Goal: Information Seeking & Learning: Find specific fact

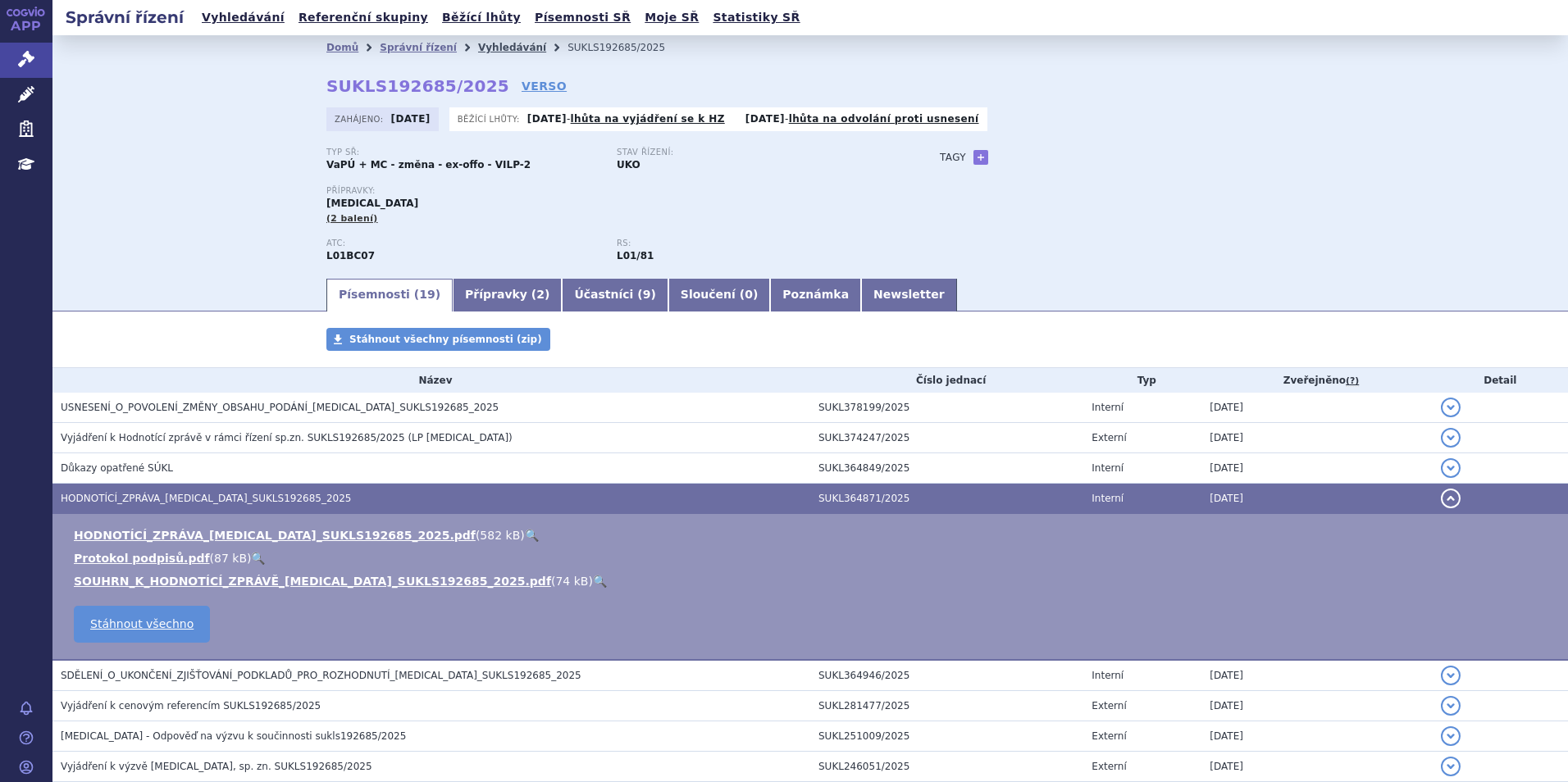
drag, startPoint x: 0, startPoint y: 0, endPoint x: 498, endPoint y: 45, distance: 500.0
click at [498, 45] on link "Vyhledávání" at bounding box center [512, 48] width 68 height 12
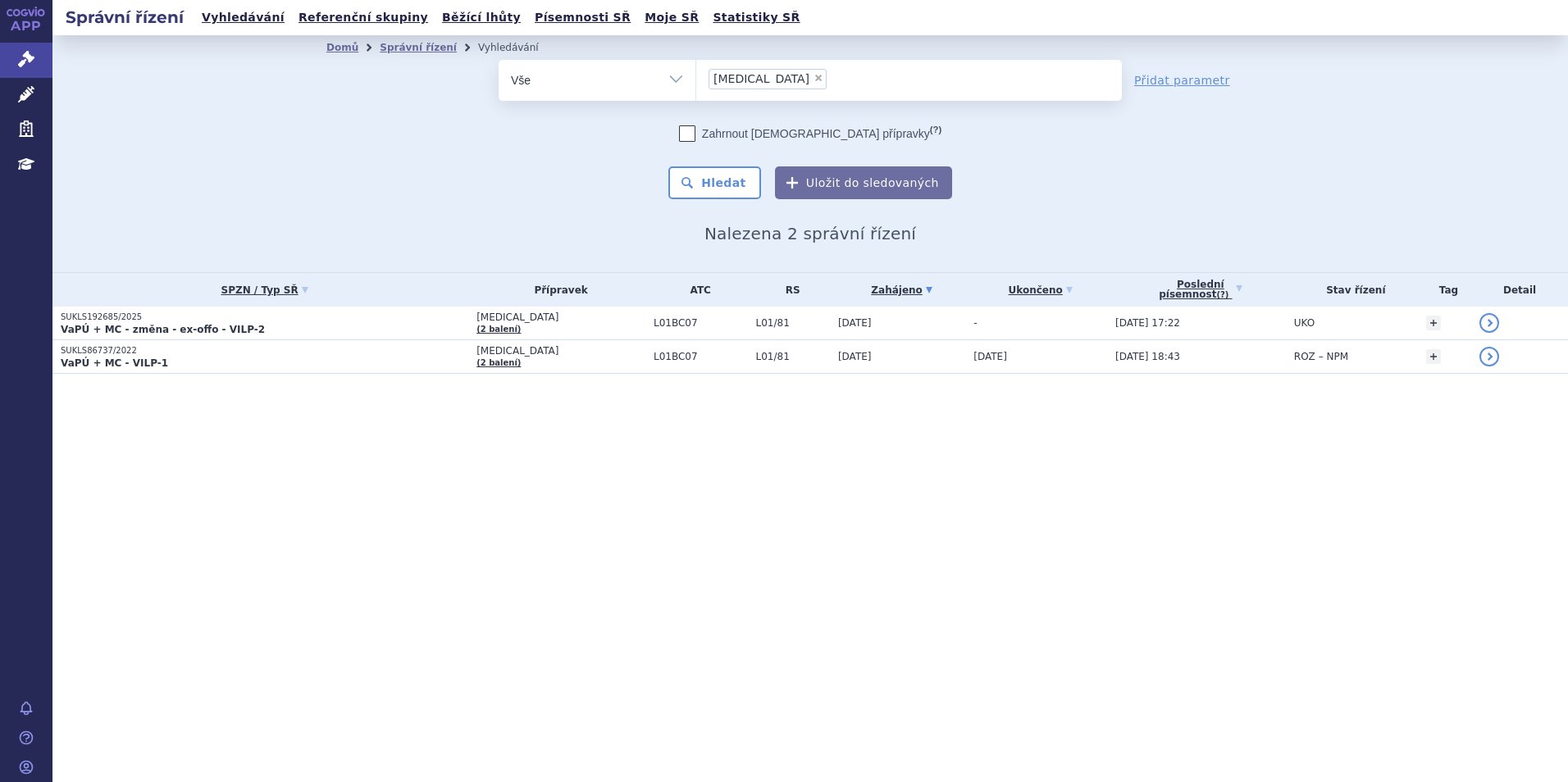
click at [814, 79] on span "×" at bounding box center [819, 78] width 10 height 10
click at [697, 79] on select "onureg" at bounding box center [696, 80] width 1 height 41
select select
click at [760, 79] on ul at bounding box center [909, 78] width 426 height 35
click at [697, 79] on select "onureg" at bounding box center [696, 80] width 1 height 41
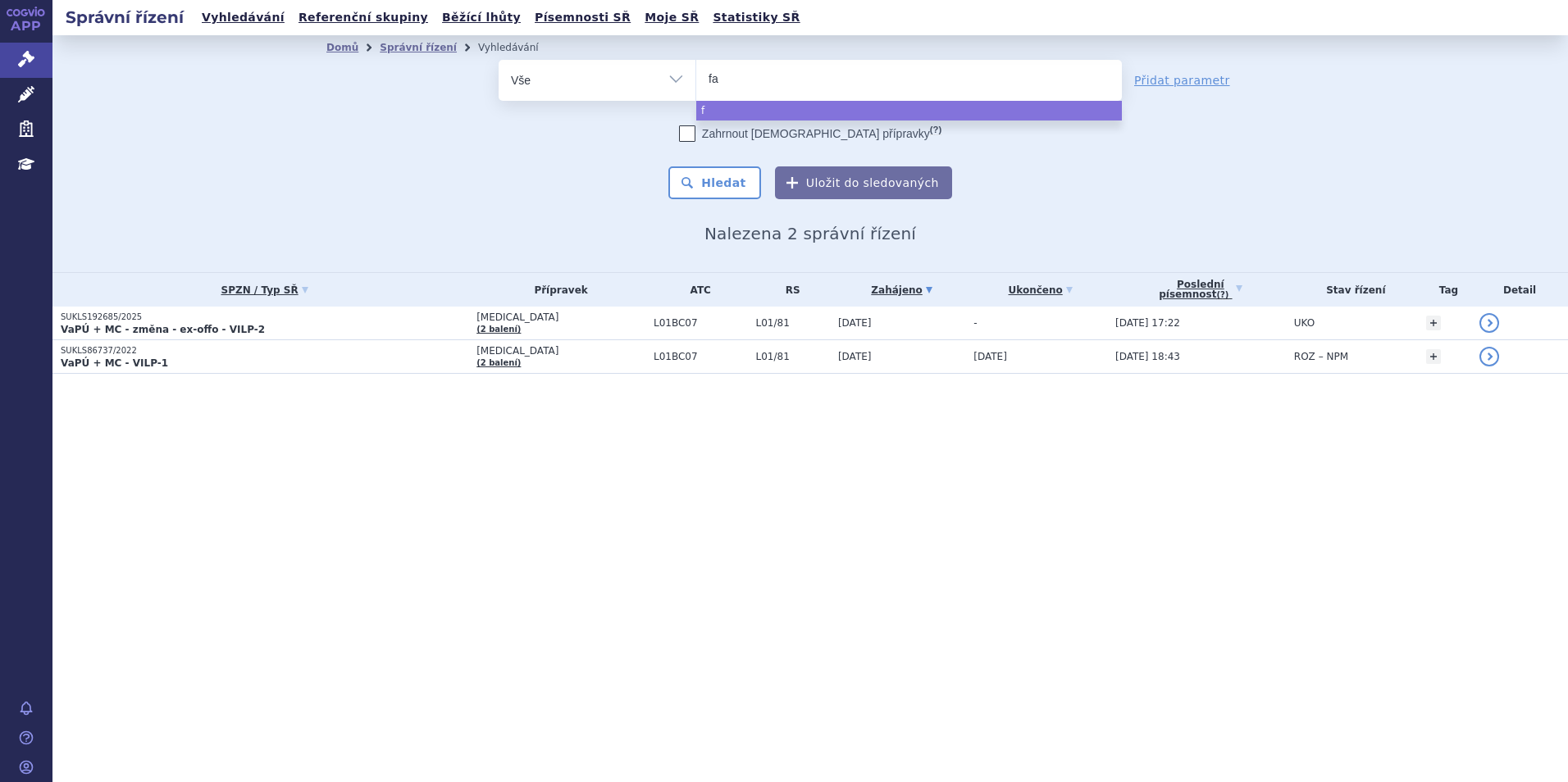
type input "fab"
type input "fabha"
type input "fabhalt"
type input "fabhalta"
select select "fabhalta"
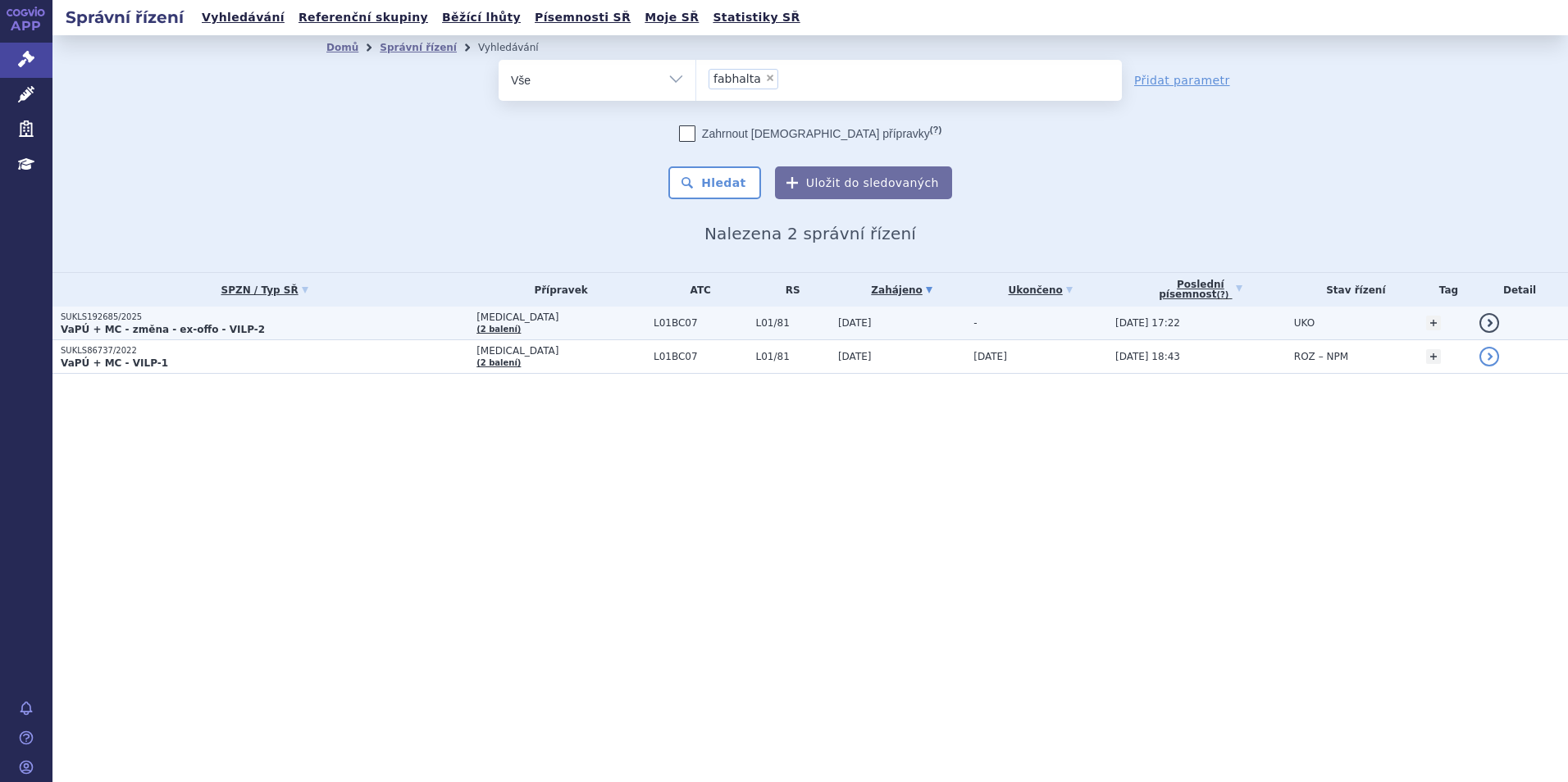
click at [367, 328] on p "VaPÚ + MC - změna - ex-offo - VILP-2" at bounding box center [265, 330] width 408 height 13
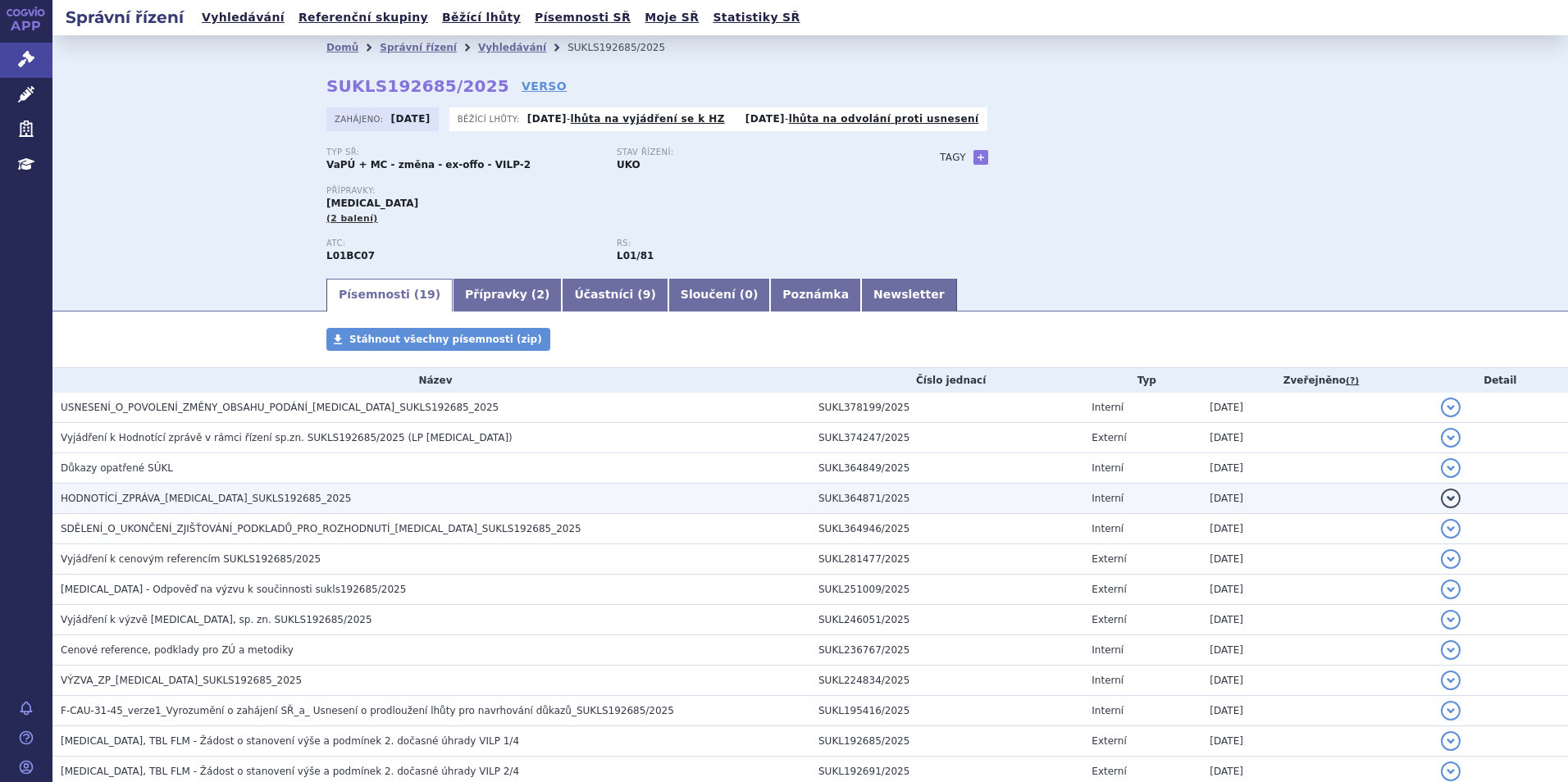
click at [436, 492] on h3 "HODNOTÍCÍ_ZPRÁVA_[MEDICAL_DATA]_SUKLS192685_2025" at bounding box center [436, 498] width 749 height 16
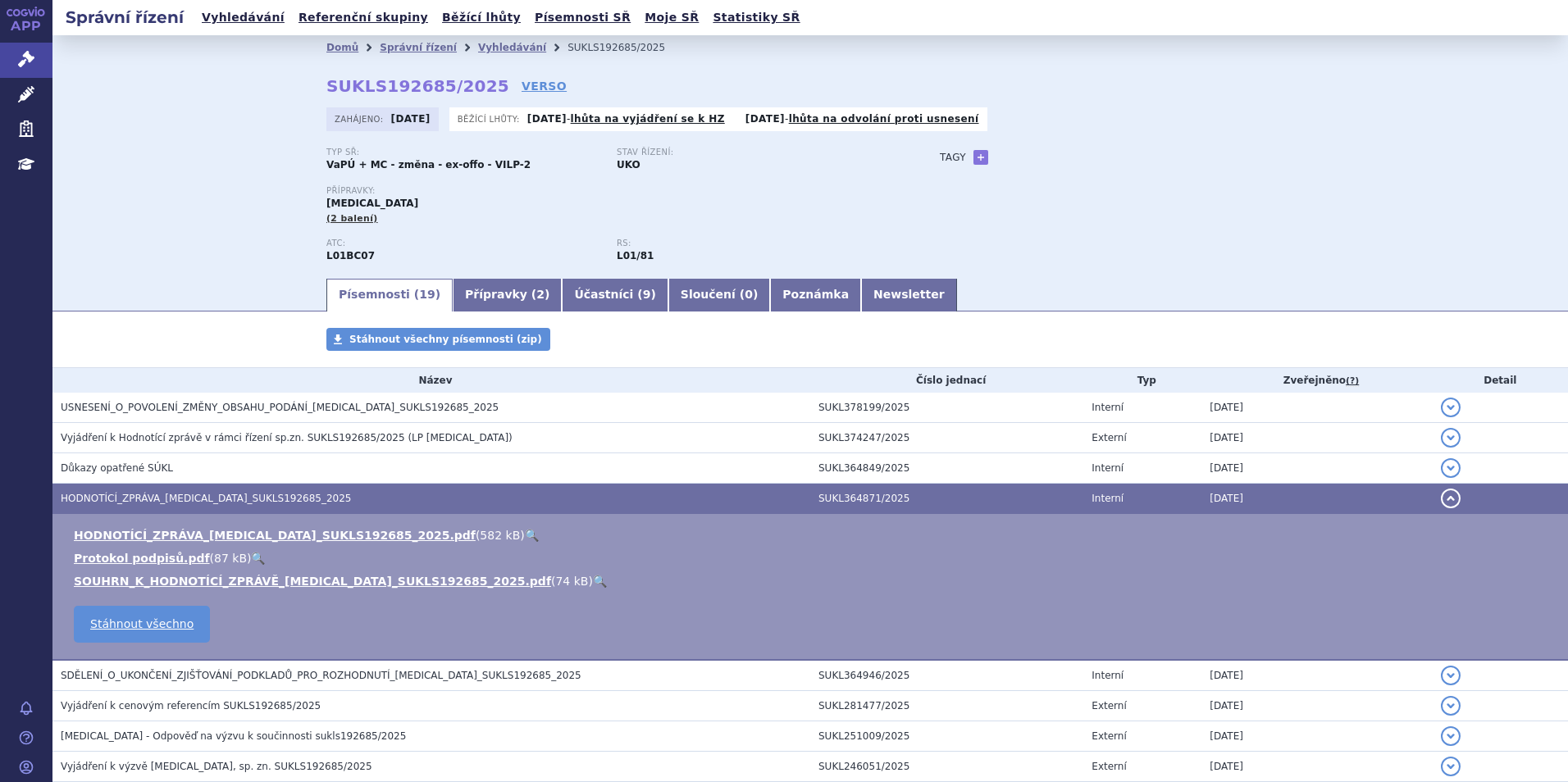
click at [525, 529] on link "🔍" at bounding box center [531, 535] width 14 height 13
click at [478, 47] on link "Vyhledávání" at bounding box center [512, 48] width 68 height 12
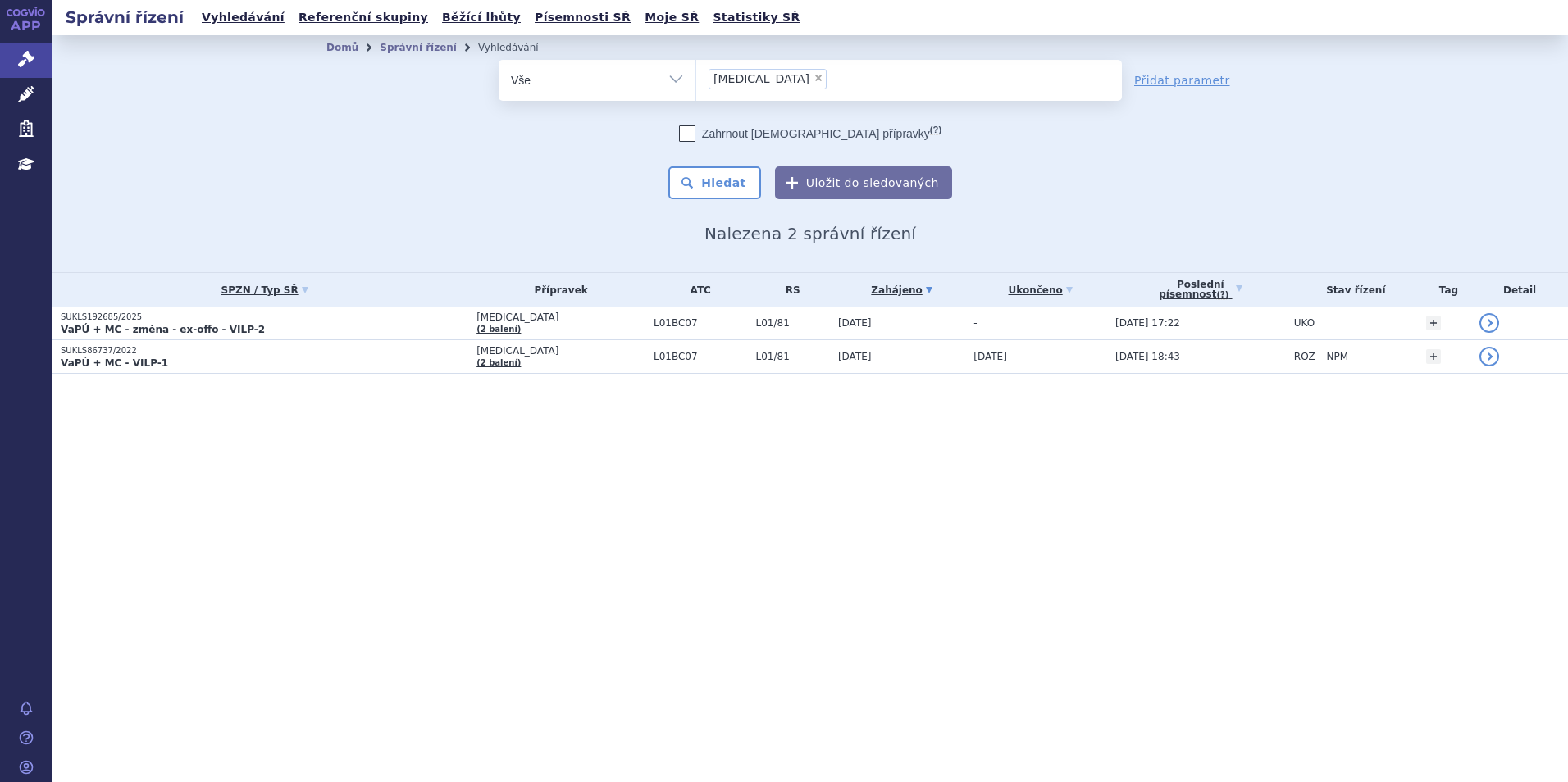
click at [814, 79] on span "×" at bounding box center [819, 78] width 10 height 10
click at [697, 79] on select "onureg" at bounding box center [696, 80] width 1 height 41
select select
click at [763, 79] on ul at bounding box center [909, 78] width 426 height 35
click at [697, 79] on select "onureg" at bounding box center [696, 80] width 1 height 41
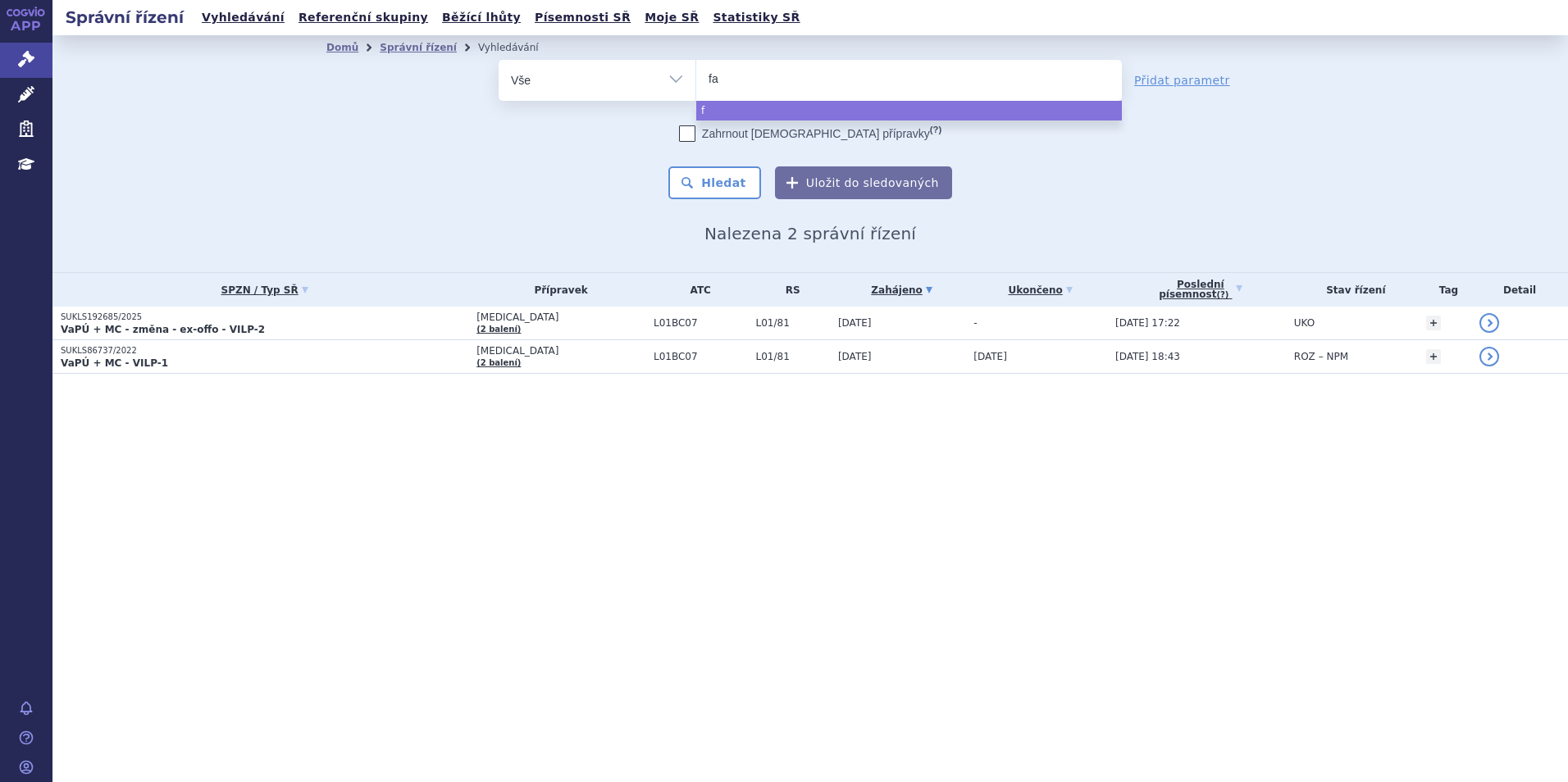
type input "fab"
type input "fabha"
type input "fabhalt"
type input "fabhalta"
select select "fabhalta"
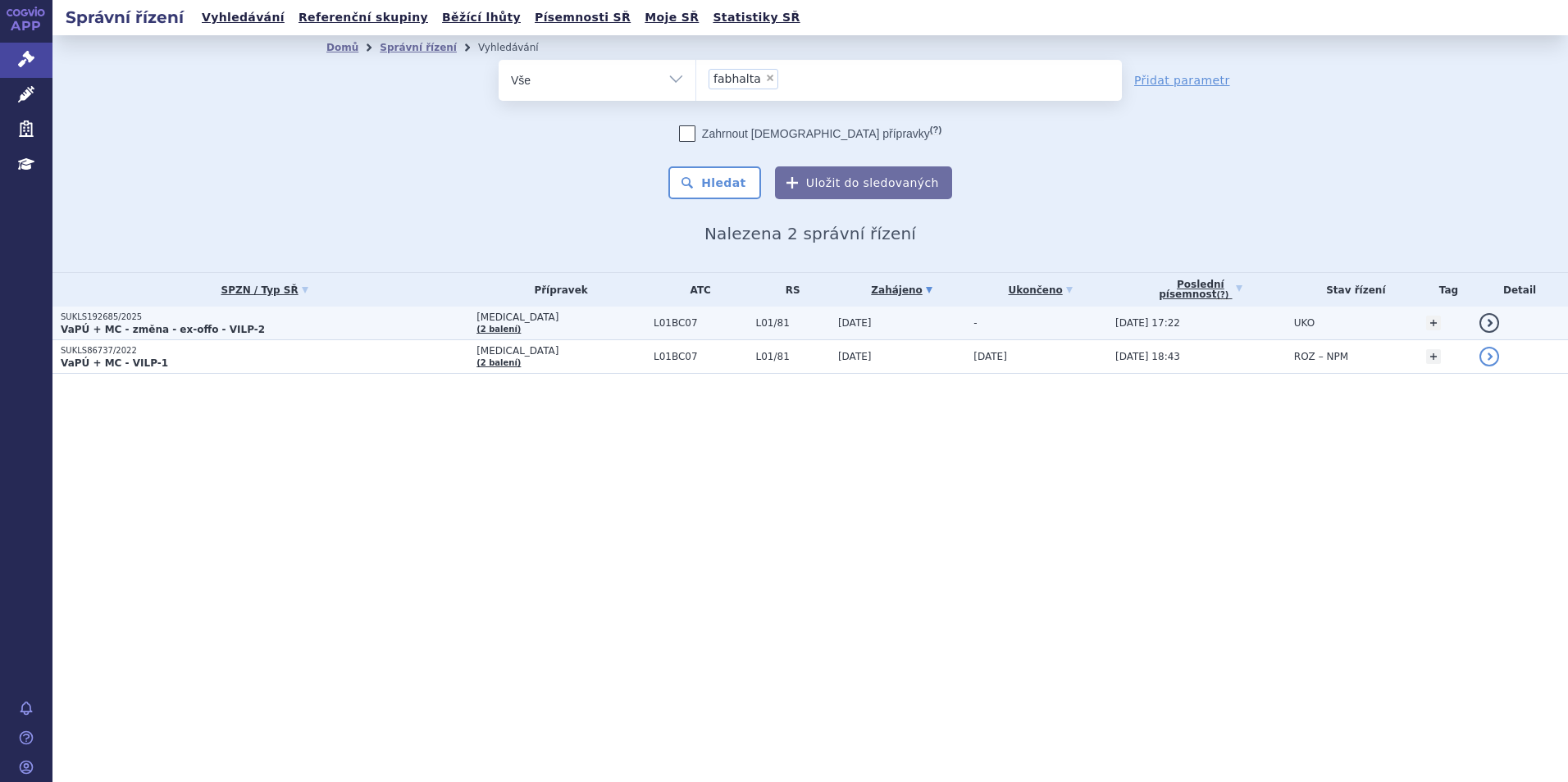
click at [318, 331] on p "VaPÚ + MC - změna - ex-offo - VILP-2" at bounding box center [265, 330] width 408 height 13
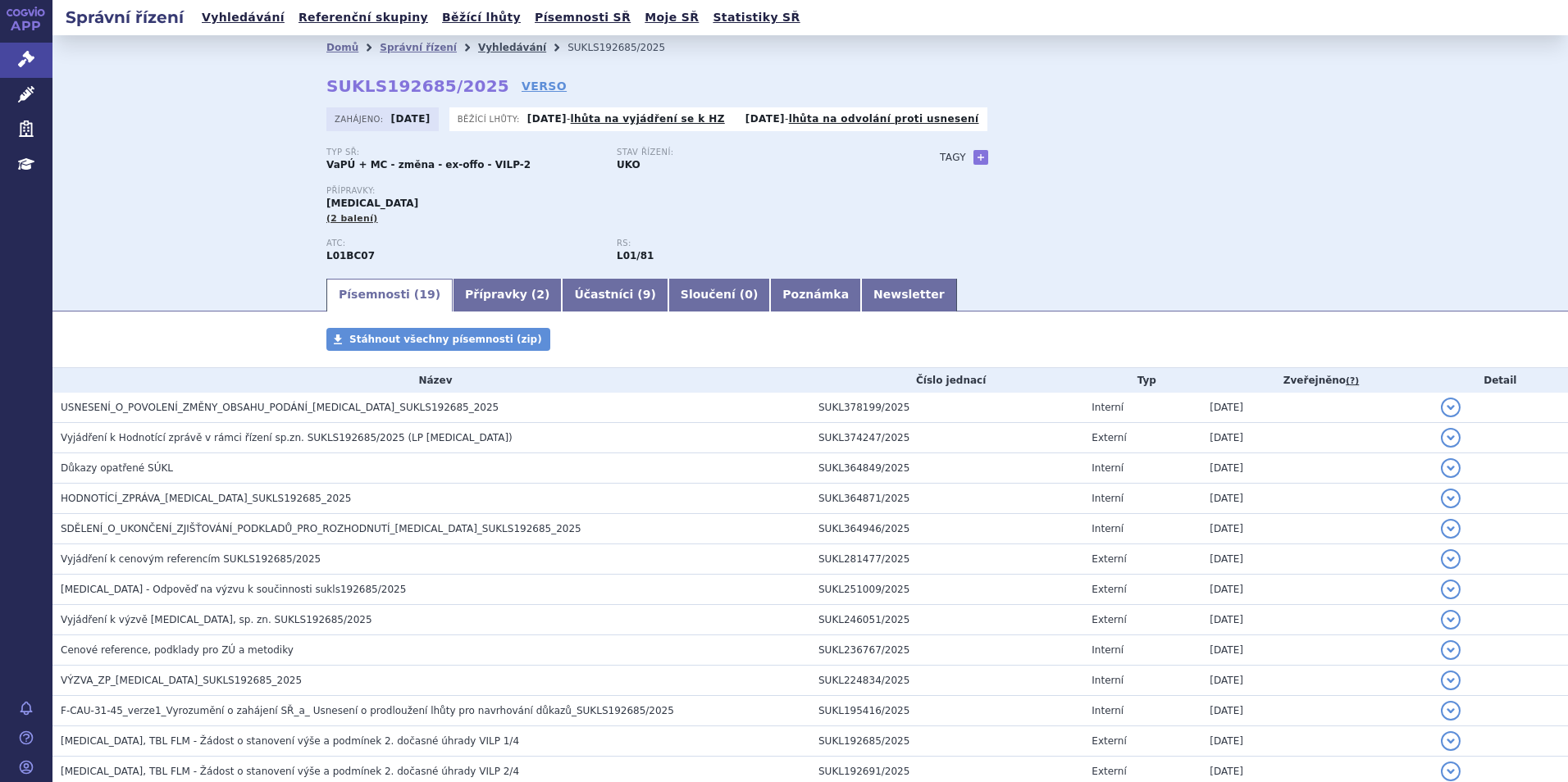
click at [485, 49] on link "Vyhledávání" at bounding box center [512, 48] width 68 height 12
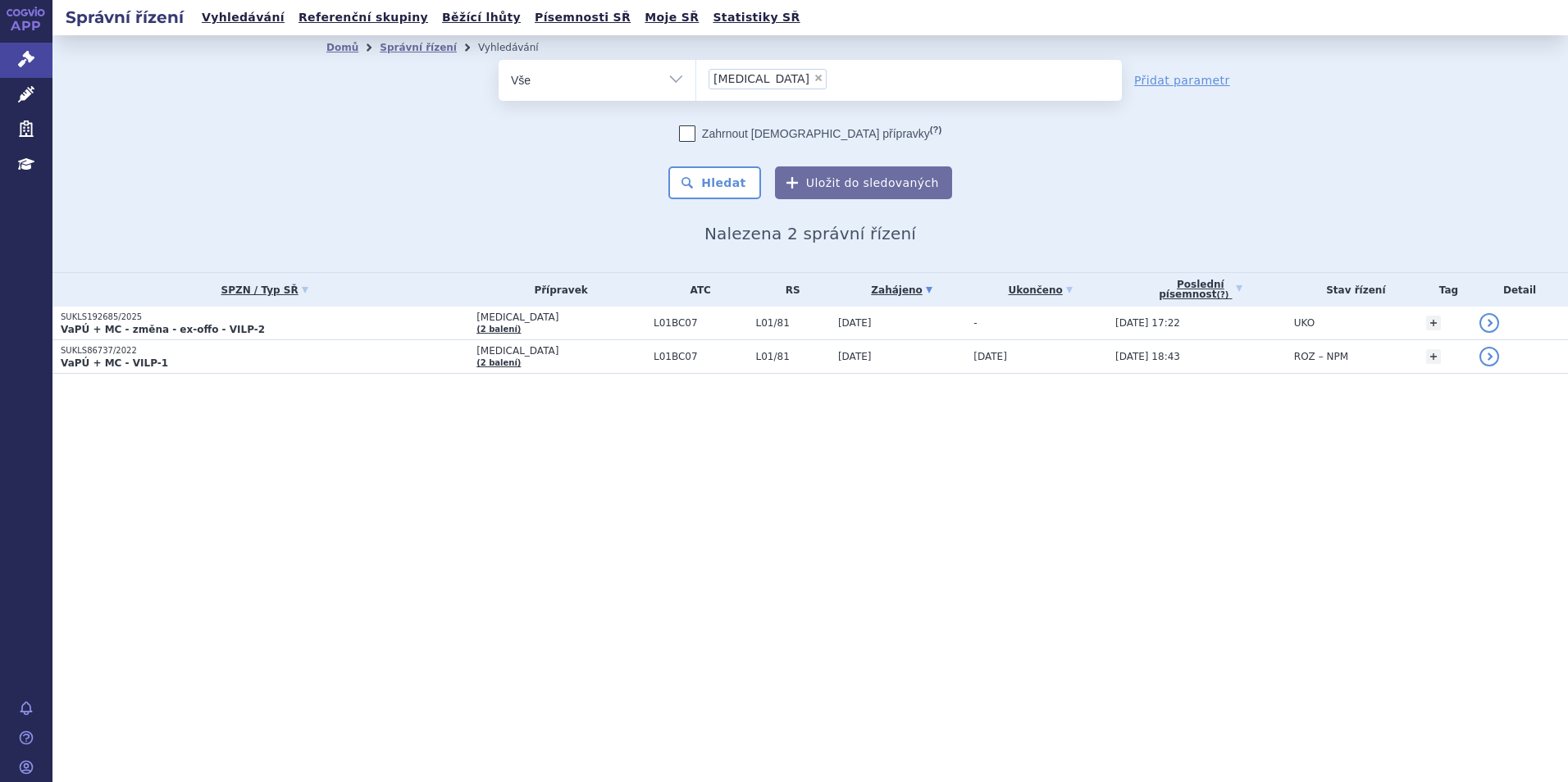
click at [814, 78] on span "×" at bounding box center [819, 78] width 10 height 10
click at [697, 78] on select "onureg" at bounding box center [696, 80] width 1 height 41
select select
click at [760, 78] on ul at bounding box center [909, 78] width 426 height 35
click at [697, 78] on select "onureg" at bounding box center [696, 80] width 1 height 41
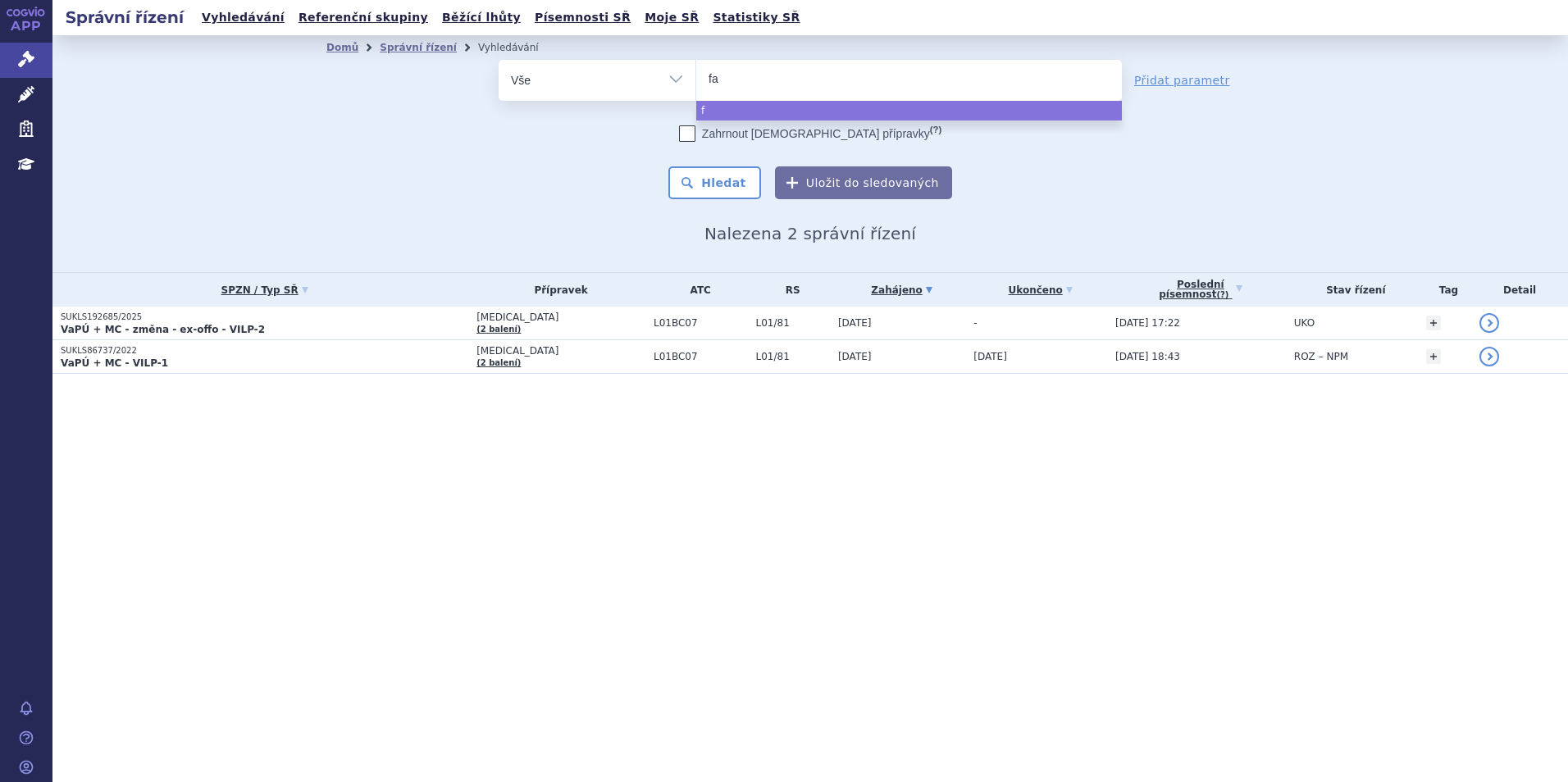
type input "fab"
type input "fabha"
type input "fabhalt"
type input "fabhalta"
select select "fabhalta"
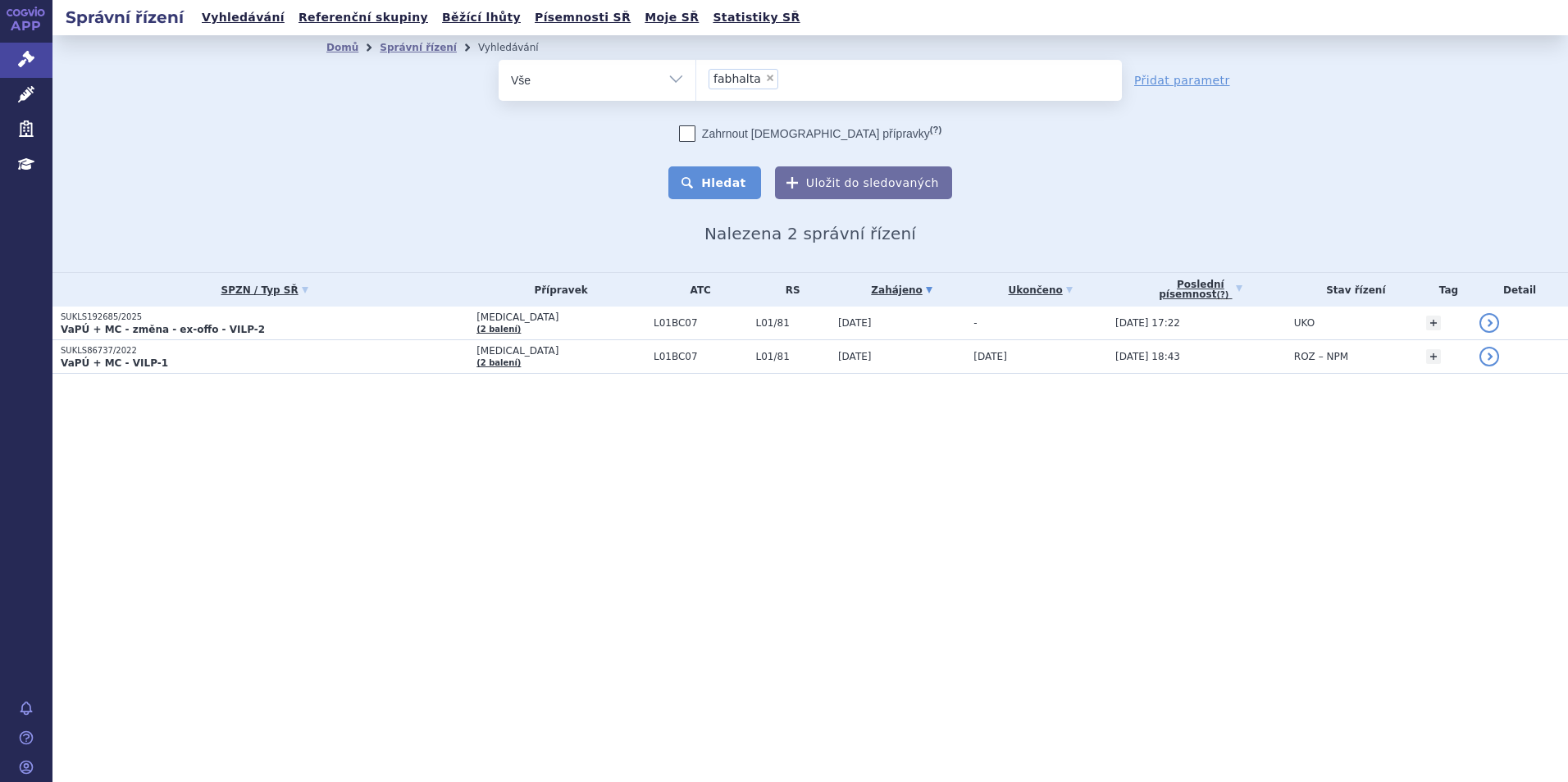
click at [725, 199] on button "Hledat" at bounding box center [715, 183] width 92 height 33
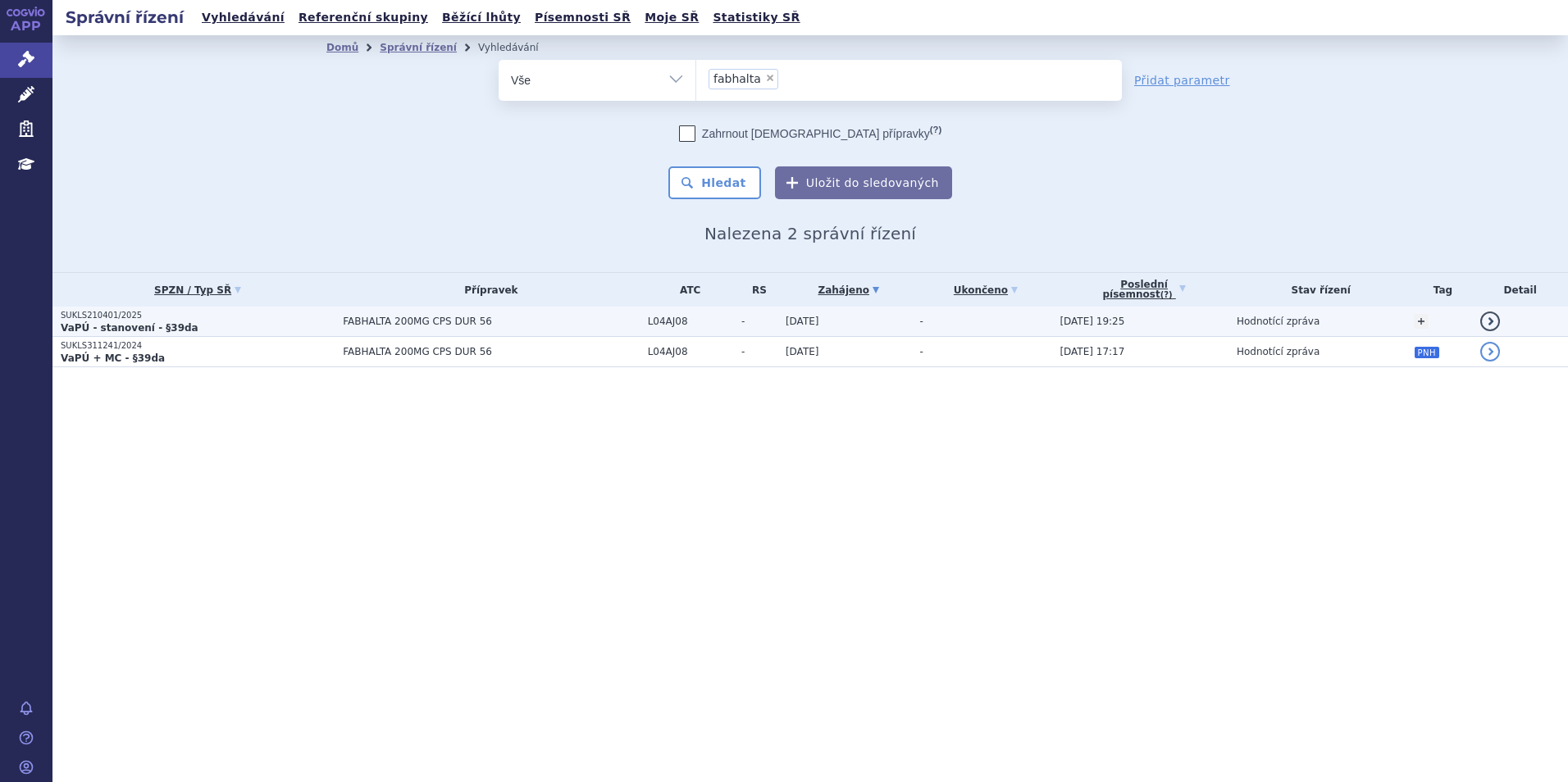
click at [285, 316] on p "SUKLS210401/2025" at bounding box center [198, 316] width 274 height 12
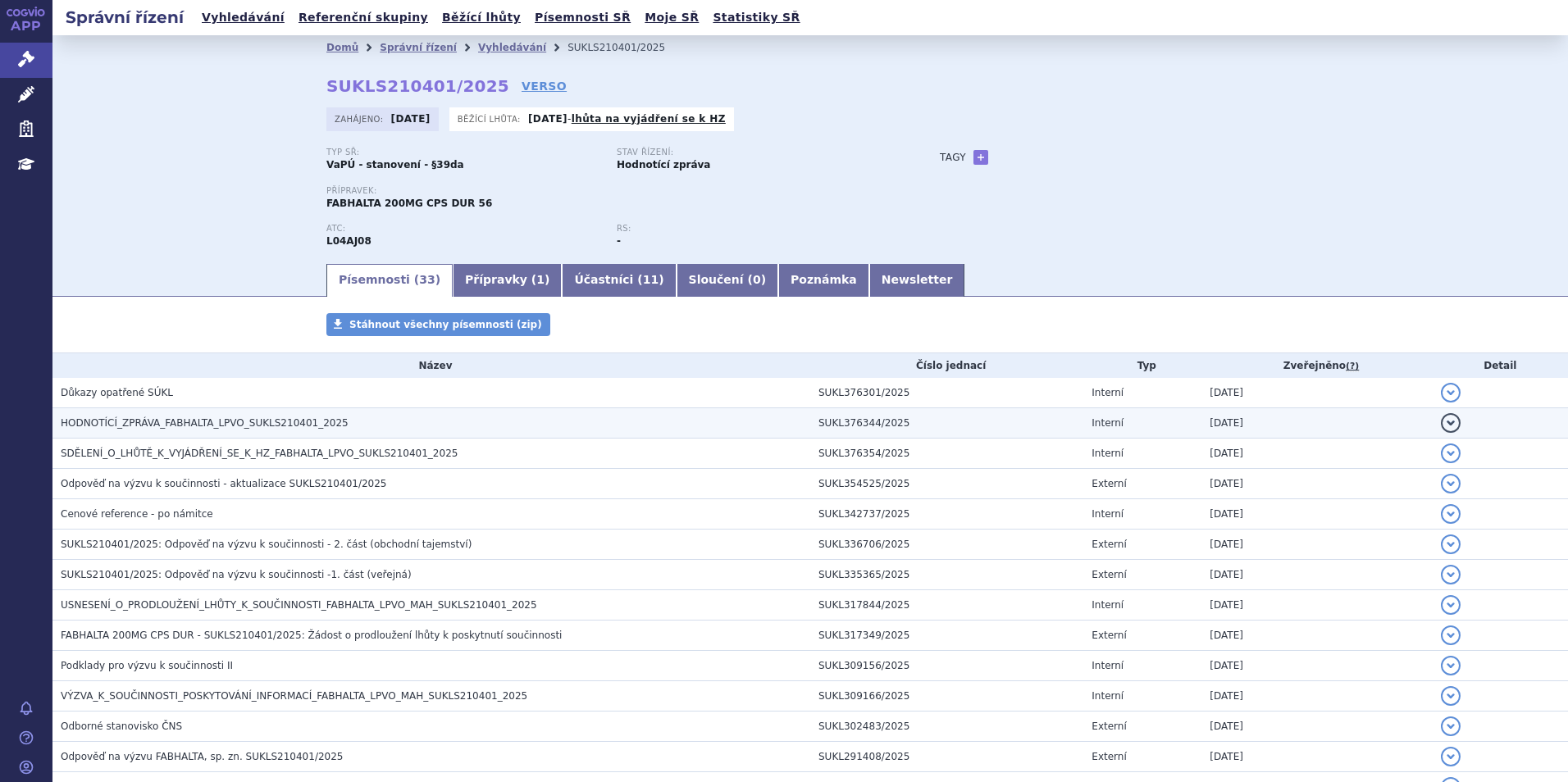
click at [275, 416] on h3 "HODNOTÍCÍ_ZPRÁVA_FABHALTA_LPVO_SUKLS210401_2025" at bounding box center [436, 423] width 749 height 16
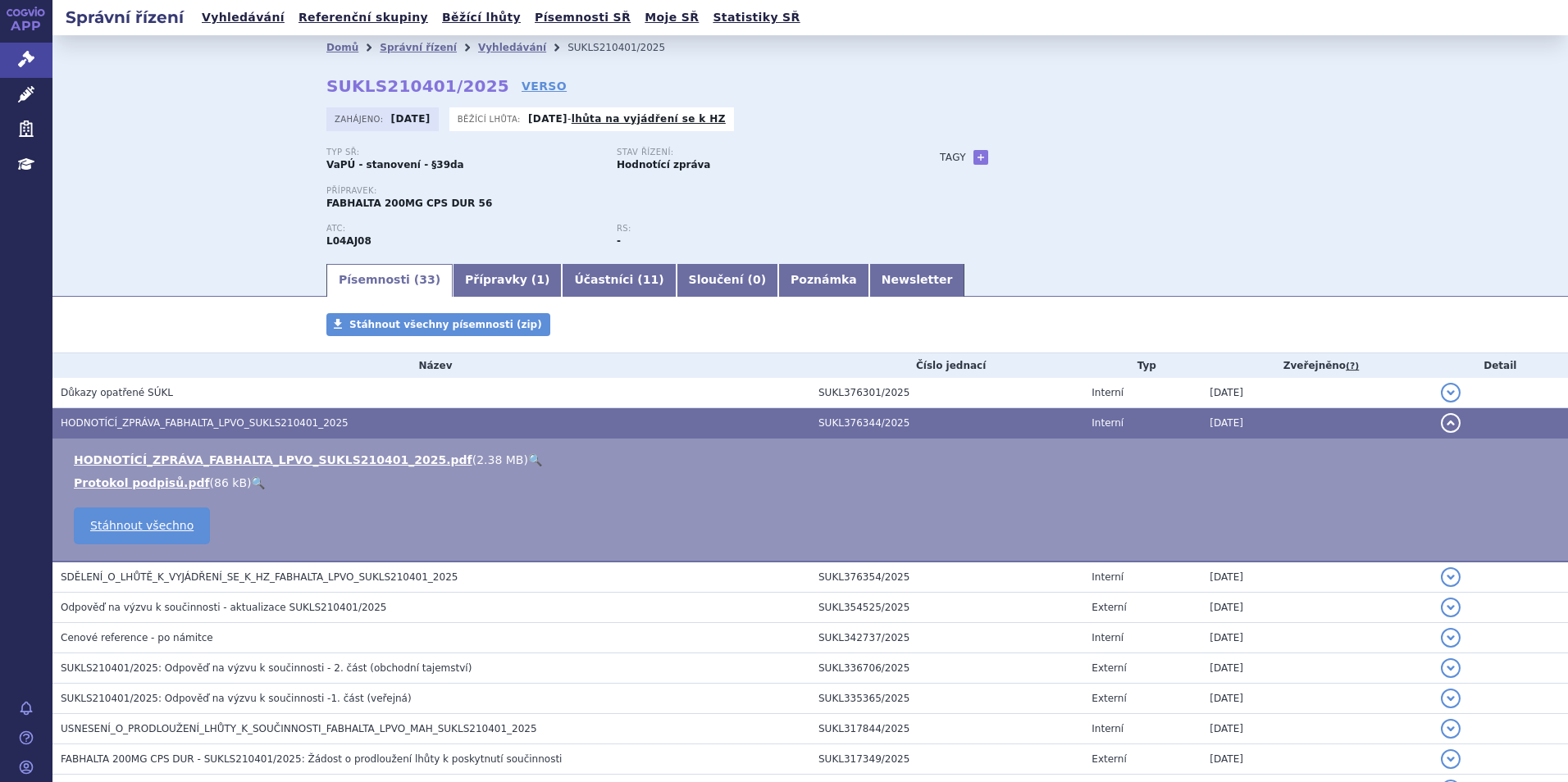
click at [528, 459] on link "🔍" at bounding box center [535, 460] width 14 height 13
